Goal: Transaction & Acquisition: Obtain resource

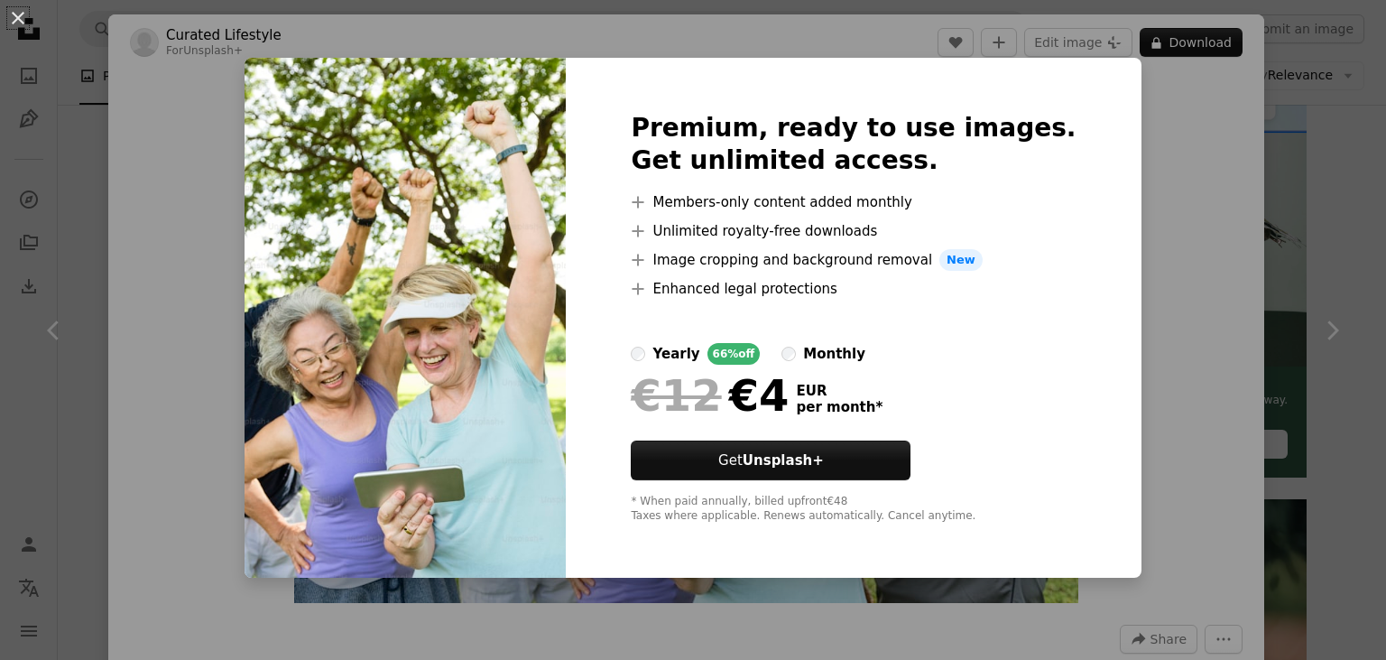
scroll to position [459, 0]
click at [1169, 143] on div "An X shape Premium, ready to use images. Get unlimited access. A plus sign Memb…" at bounding box center [693, 330] width 1386 height 660
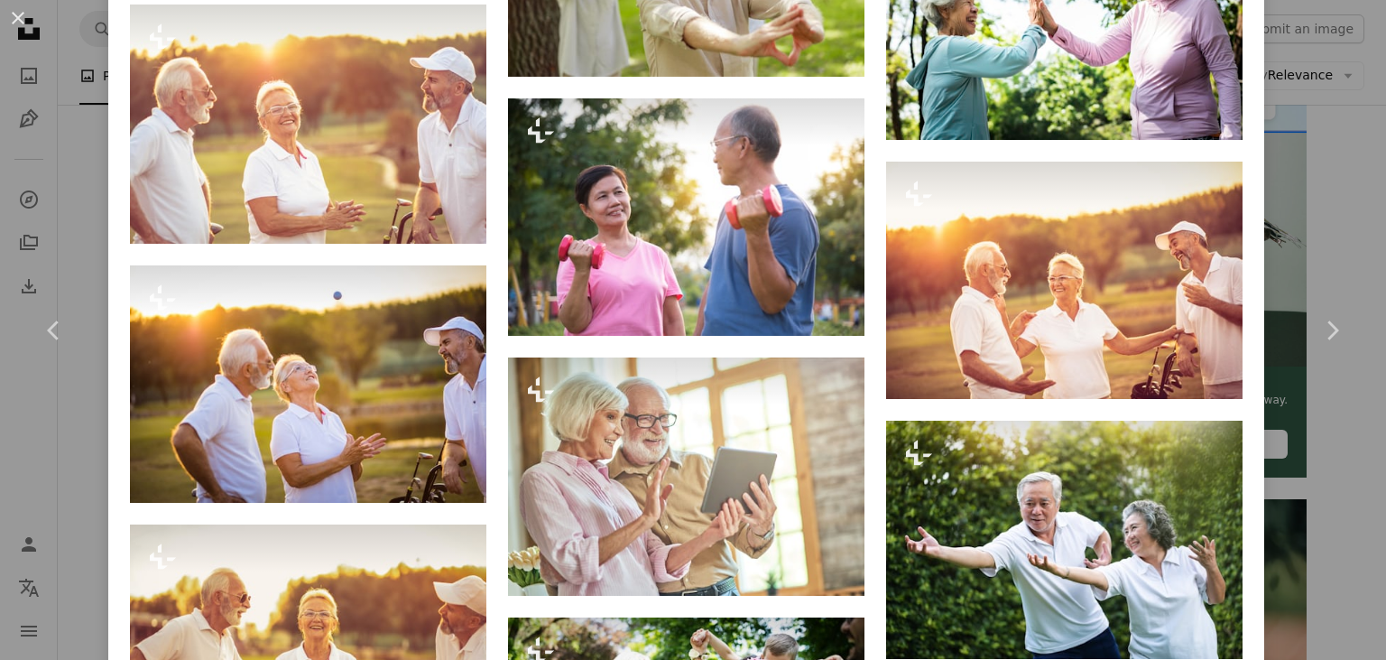
scroll to position [3884, 0]
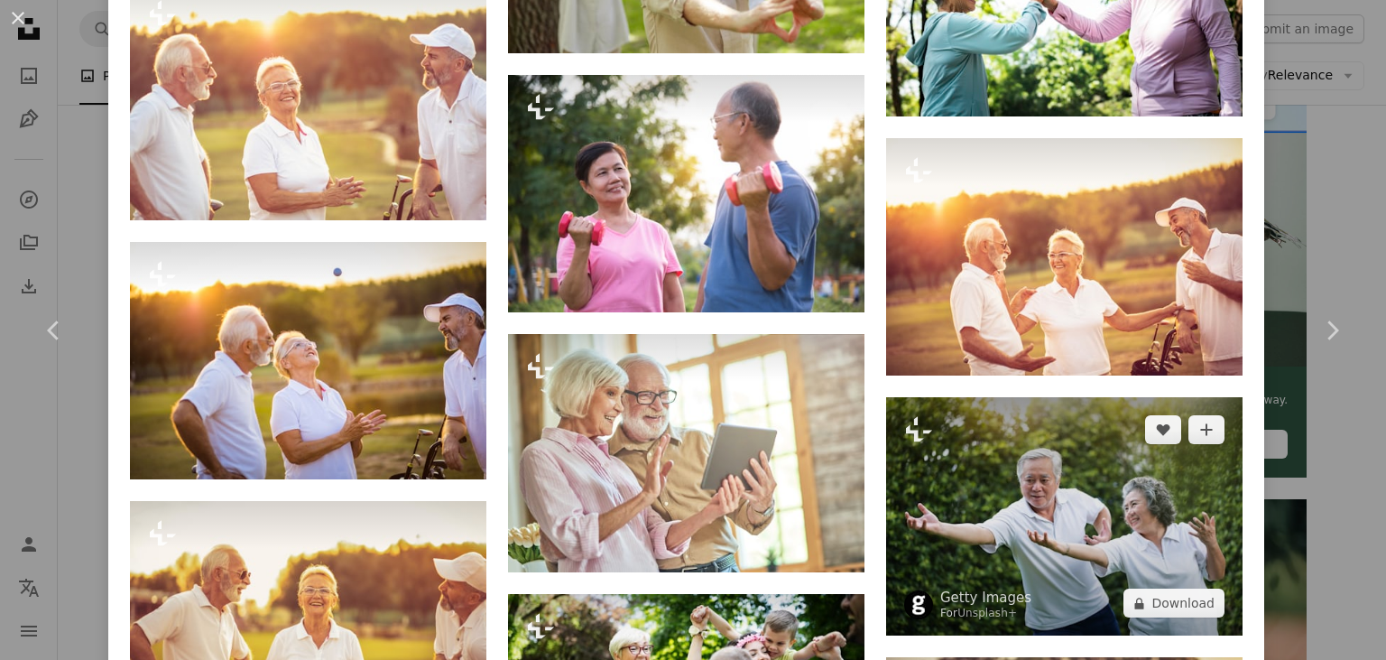
click at [1020, 547] on img at bounding box center [1064, 516] width 356 height 238
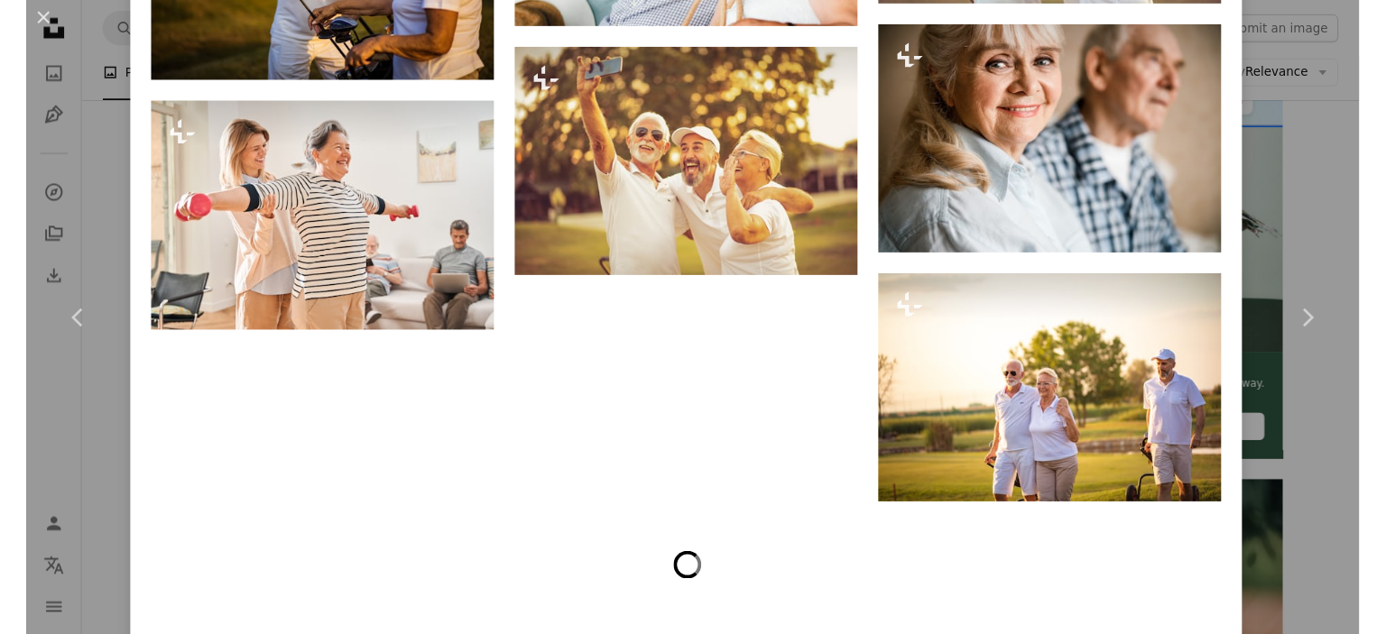
scroll to position [7866, 0]
